Goal: Download file/media

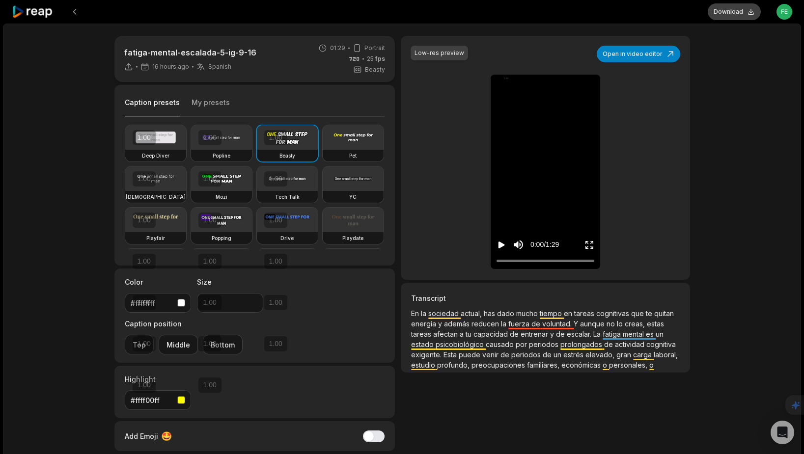
click at [737, 13] on button "Download" at bounding box center [734, 11] width 53 height 17
click at [46, 14] on icon at bounding box center [33, 11] width 42 height 13
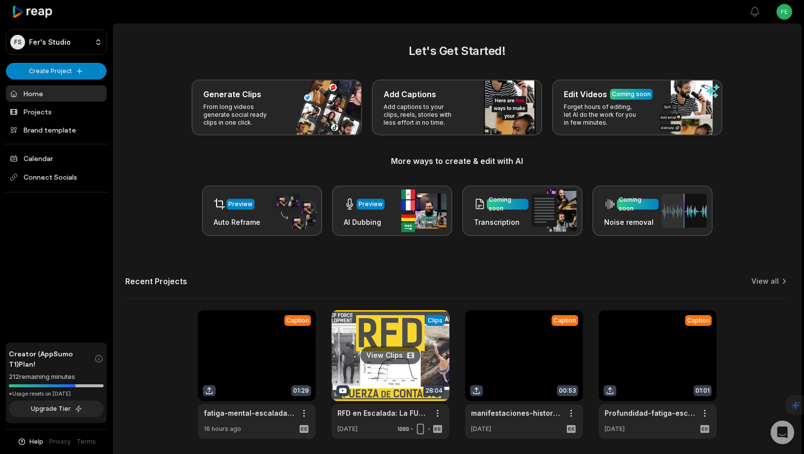
click at [394, 358] on link at bounding box center [390, 374] width 118 height 129
